Goal: Task Accomplishment & Management: Use online tool/utility

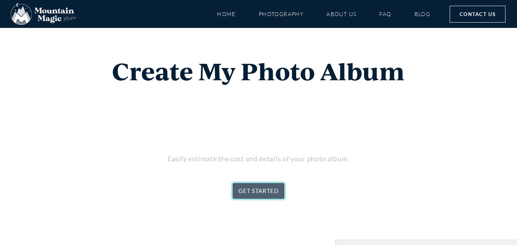
click at [263, 188] on link "GET STARTED" at bounding box center [259, 191] width 52 height 16
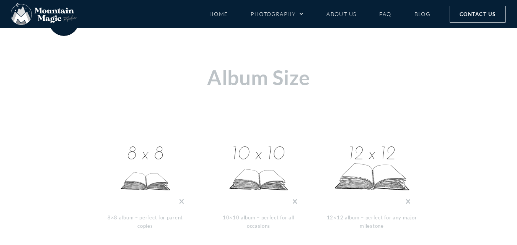
scroll to position [244, 0]
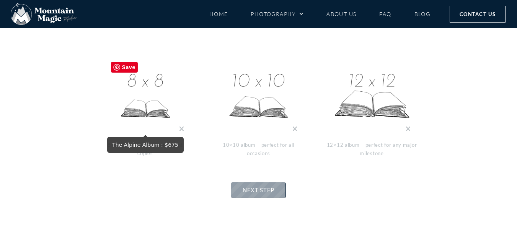
click at [157, 108] on img at bounding box center [145, 96] width 77 height 77
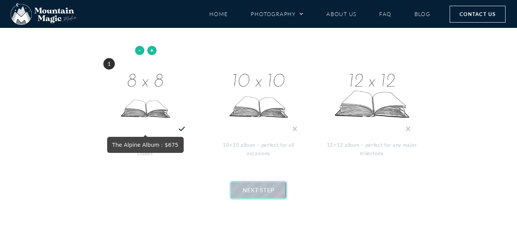
click at [262, 195] on link "NEXT STEP" at bounding box center [258, 190] width 55 height 16
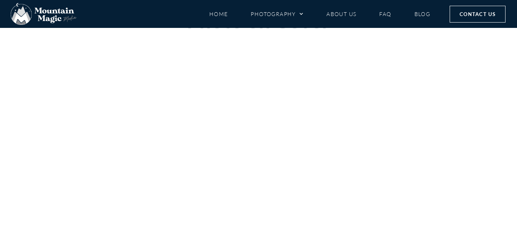
scroll to position [321, 0]
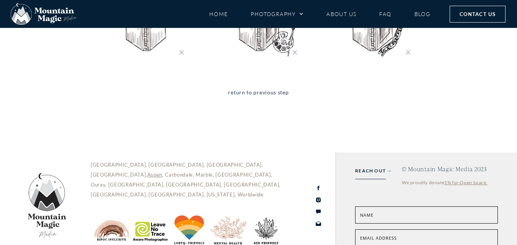
click at [148, 61] on div at bounding box center [145, 18] width 113 height 93
click at [147, 53] on img "No Photo Cover : $0" at bounding box center [145, 20] width 77 height 77
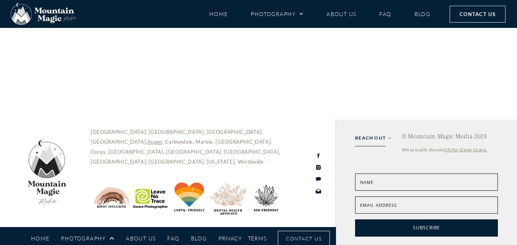
scroll to position [282, 0]
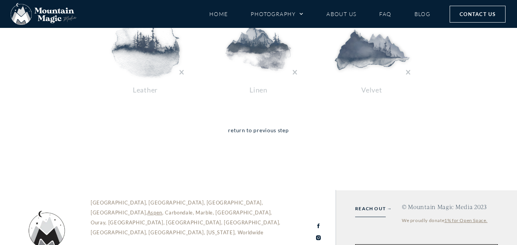
click at [158, 77] on img at bounding box center [145, 49] width 77 height 57
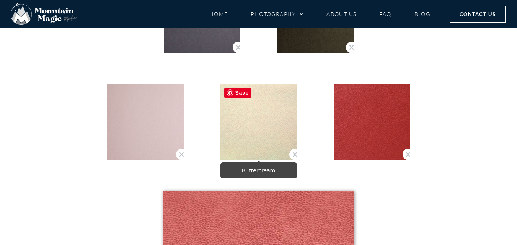
scroll to position [383, 0]
